Goal: Task Accomplishment & Management: Manage account settings

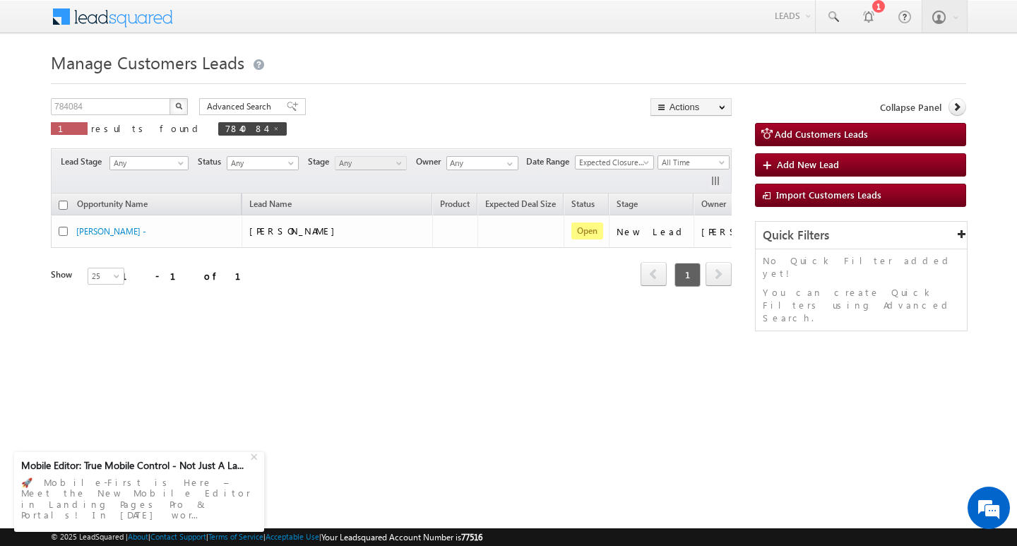
scroll to position [0, 57]
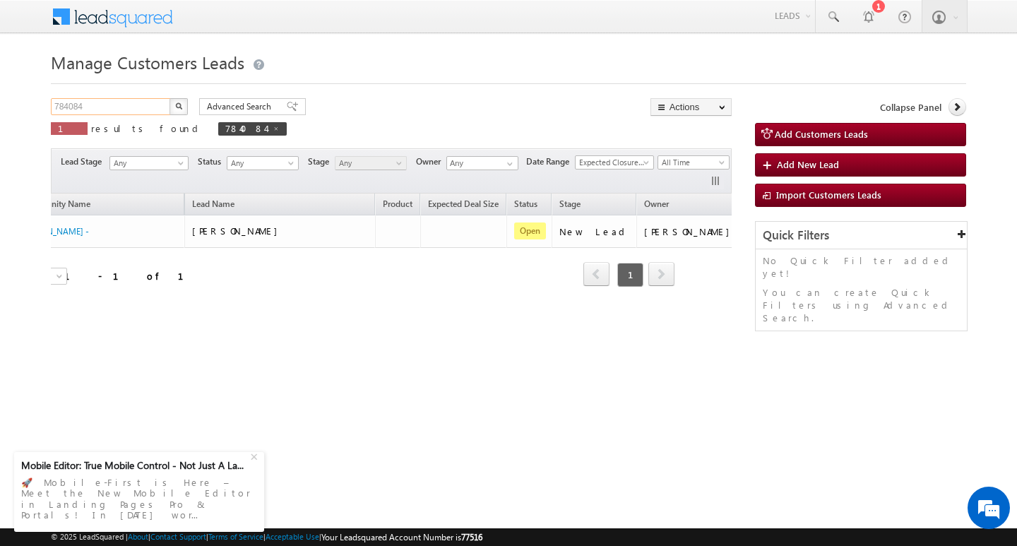
click at [124, 109] on input "784084" at bounding box center [111, 106] width 121 height 17
type input "7"
type input "Search Customers Leads"
click at [103, 105] on input "text" at bounding box center [111, 106] width 121 height 17
paste input "784221"
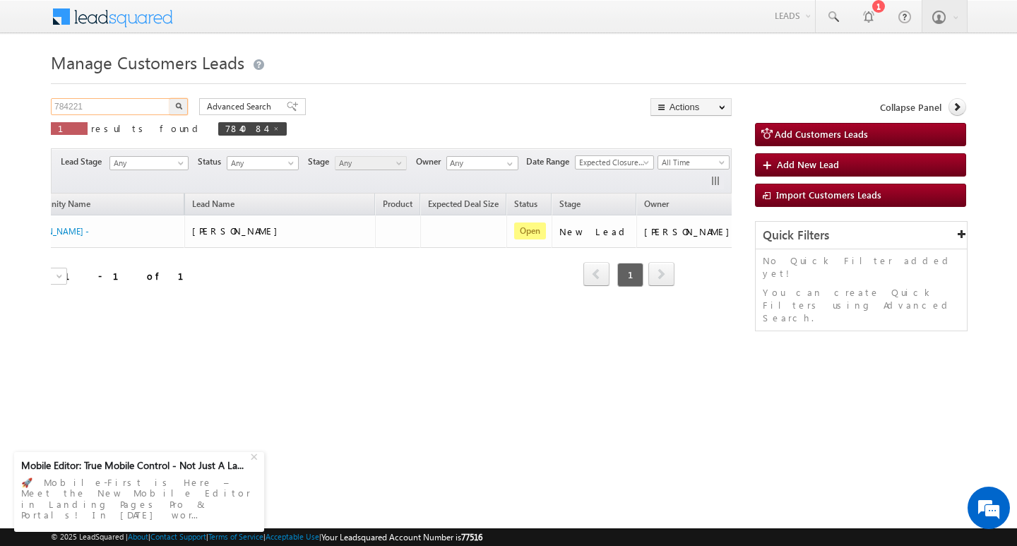
type input "784221"
click at [170, 98] on button "button" at bounding box center [179, 106] width 18 height 17
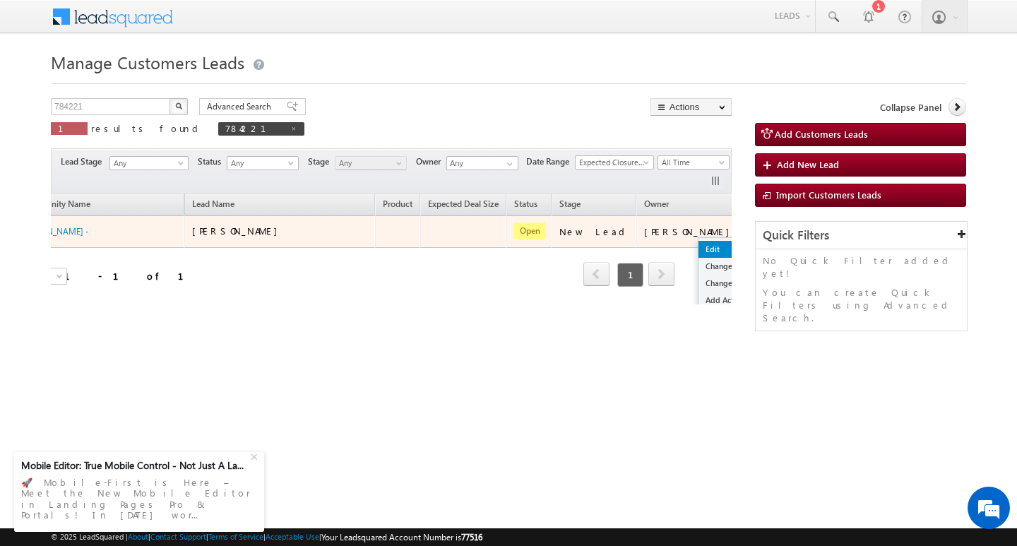
click at [699, 249] on link "Edit" at bounding box center [734, 249] width 71 height 17
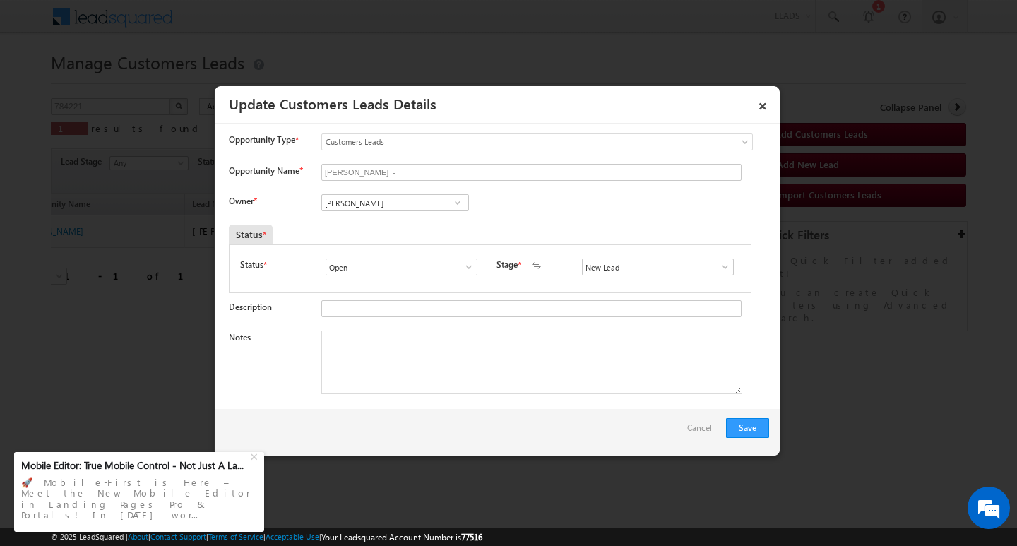
click at [470, 413] on div "Save Cancel" at bounding box center [497, 432] width 565 height 48
click at [381, 197] on input "[PERSON_NAME]" at bounding box center [395, 202] width 148 height 17
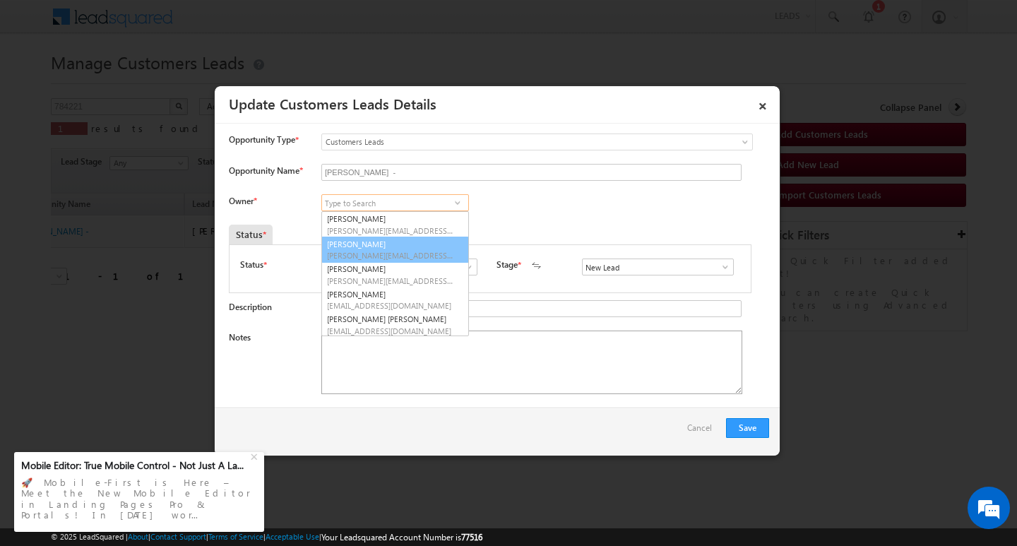
scroll to position [4, 0]
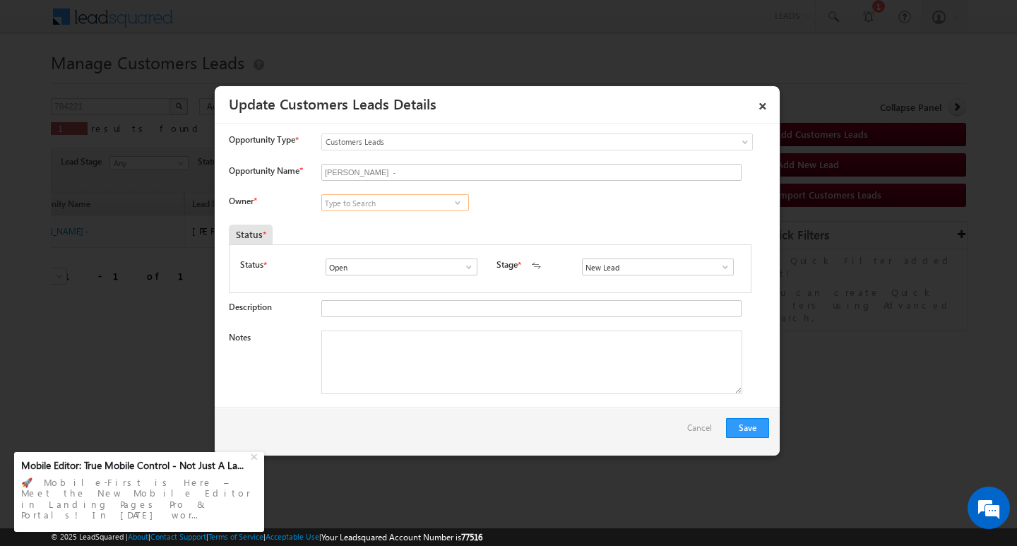
click at [343, 206] on input at bounding box center [395, 202] width 148 height 17
paste input "[PERSON_NAME] [PERSON_NAME]"
click at [406, 202] on input "[PERSON_NAME] [PERSON_NAME]" at bounding box center [395, 202] width 148 height 17
type input "[PERSON_NAME] [PERSON_NAME]"
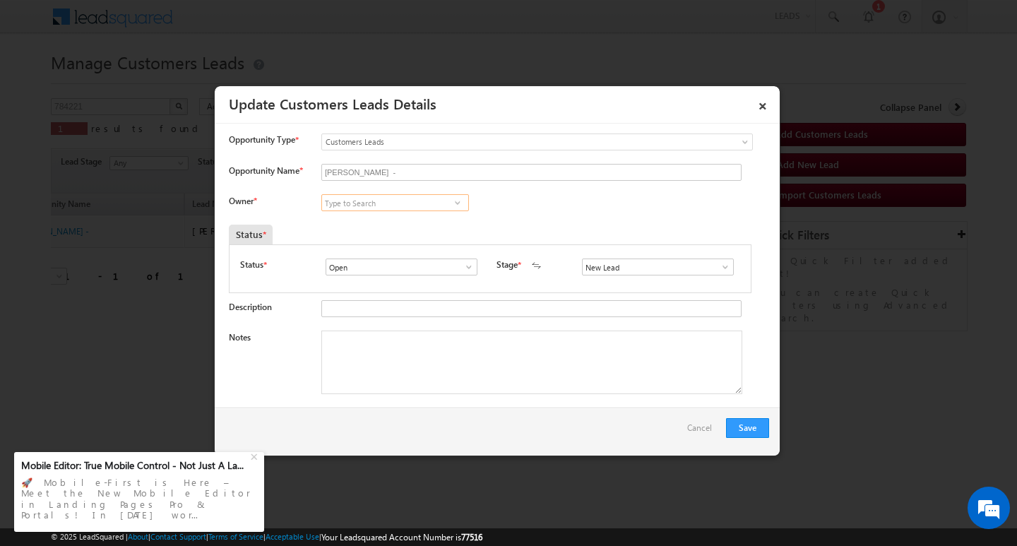
click at [364, 201] on input at bounding box center [395, 202] width 148 height 17
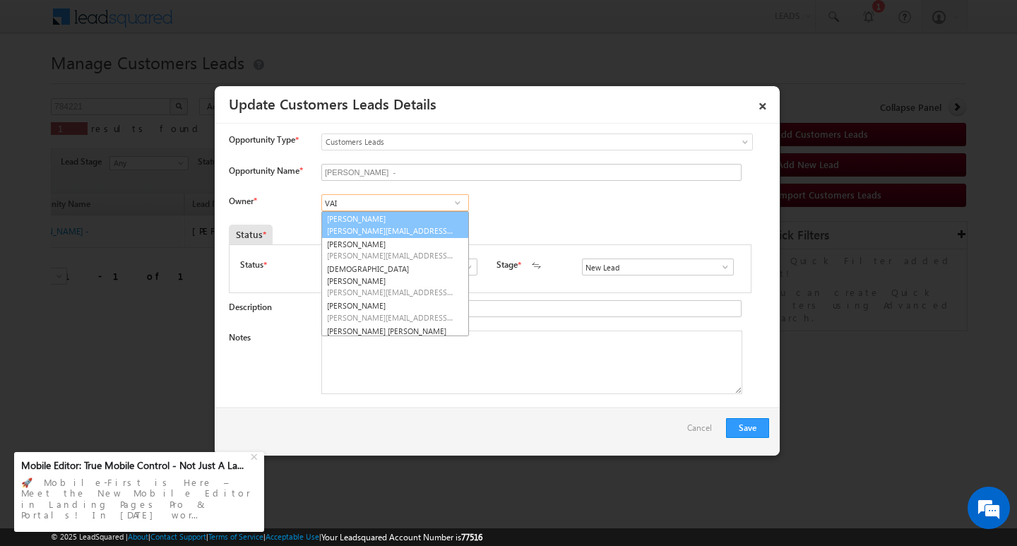
click at [360, 218] on link "[PERSON_NAME] [PERSON_NAME][EMAIL_ADDRESS][DOMAIN_NAME]" at bounding box center [395, 224] width 148 height 27
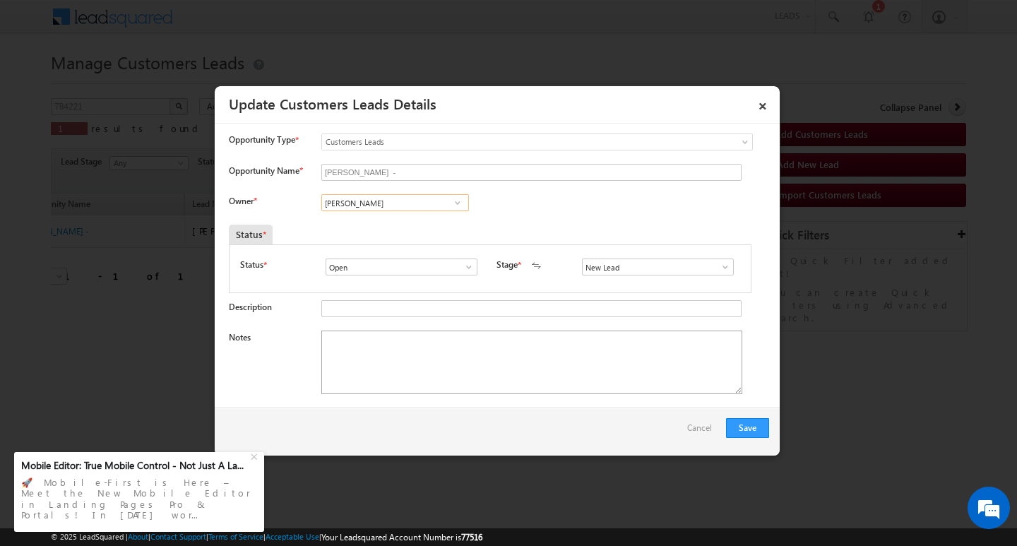
type input "[PERSON_NAME]"
click at [361, 354] on textarea "Notes" at bounding box center [531, 363] width 421 height 64
click at [499, 367] on textarea "Notes" at bounding box center [531, 363] width 421 height 64
paste textarea "Customer Name: [PERSON_NAME] / 35Y / B / MOTHE INCOME 35K / WORAK EXPW : 5Y / P…"
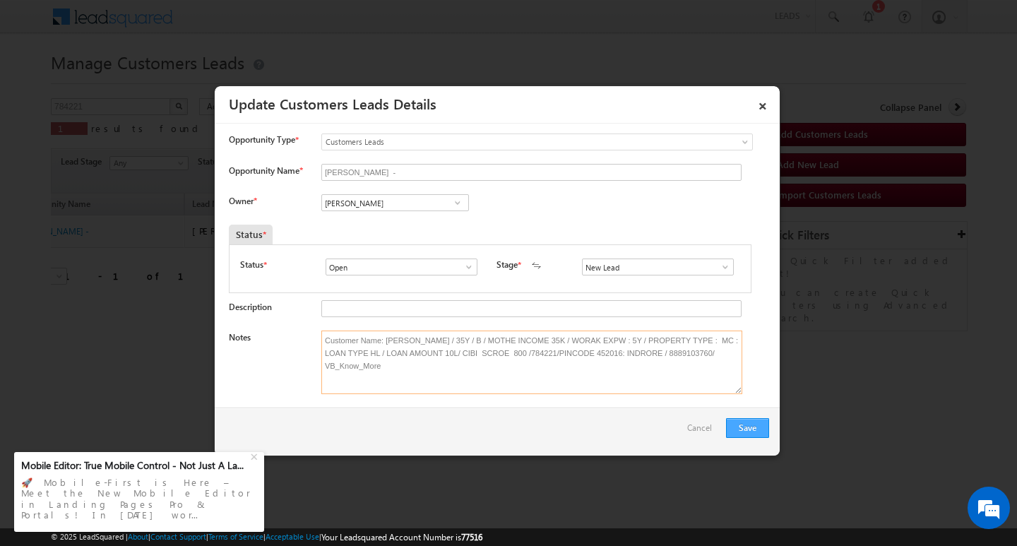
type textarea "Customer Name: [PERSON_NAME] / 35Y / B / MOTHE INCOME 35K / WORAK EXPW : 5Y / P…"
click at [742, 424] on button "Save" at bounding box center [747, 428] width 43 height 20
